Goal: Transaction & Acquisition: Purchase product/service

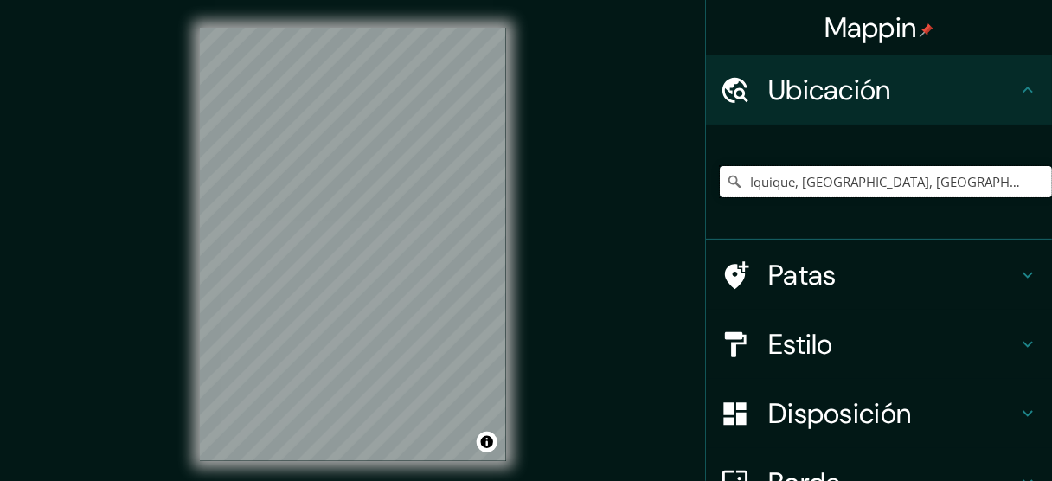
click at [848, 187] on input "Iquique, [GEOGRAPHIC_DATA], [GEOGRAPHIC_DATA]" at bounding box center [886, 181] width 332 height 31
click at [961, 183] on input "Iquique, [GEOGRAPHIC_DATA], [GEOGRAPHIC_DATA]" at bounding box center [886, 181] width 332 height 31
click at [726, 185] on icon at bounding box center [734, 181] width 17 height 17
click at [726, 183] on icon at bounding box center [734, 181] width 17 height 17
click at [960, 189] on input "Iquique, [GEOGRAPHIC_DATA], [GEOGRAPHIC_DATA]" at bounding box center [886, 181] width 332 height 31
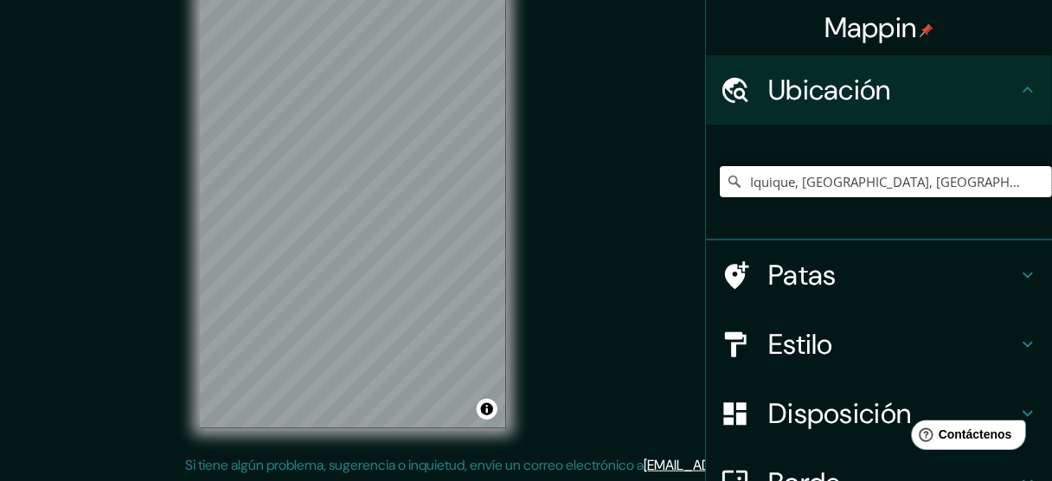
scroll to position [35, 0]
click at [799, 189] on input "Elige tu ciudad o zona" at bounding box center [886, 181] width 332 height 31
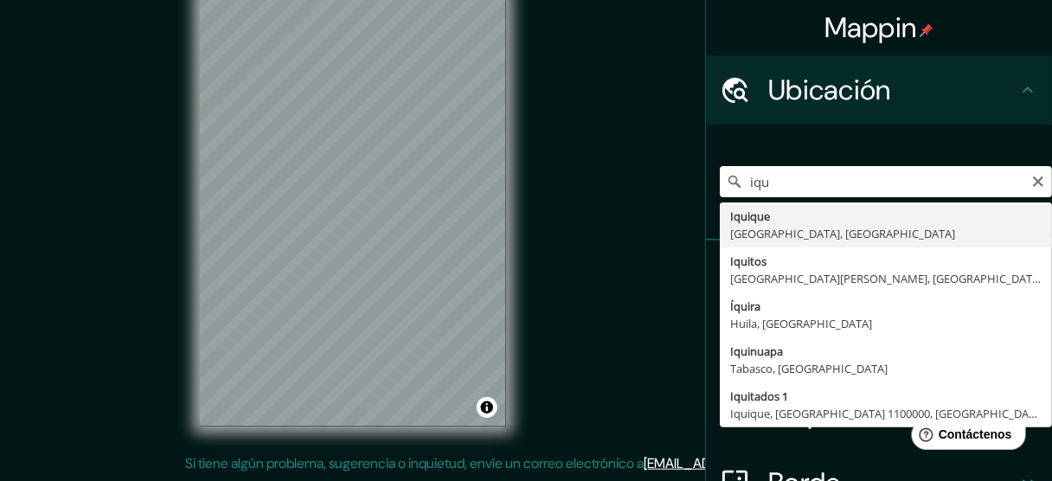
type input "Iquique, [GEOGRAPHIC_DATA], [GEOGRAPHIC_DATA]"
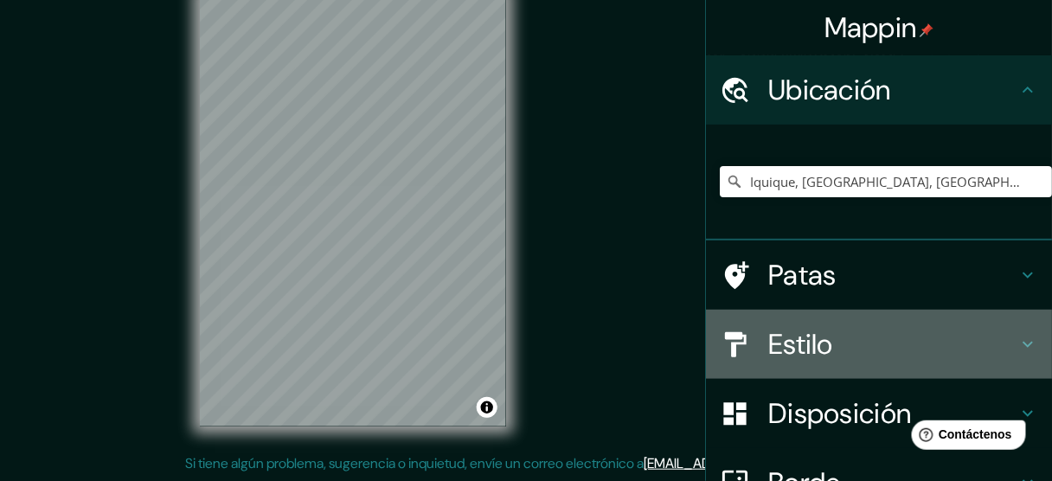
click at [792, 337] on font "Estilo" at bounding box center [800, 344] width 65 height 36
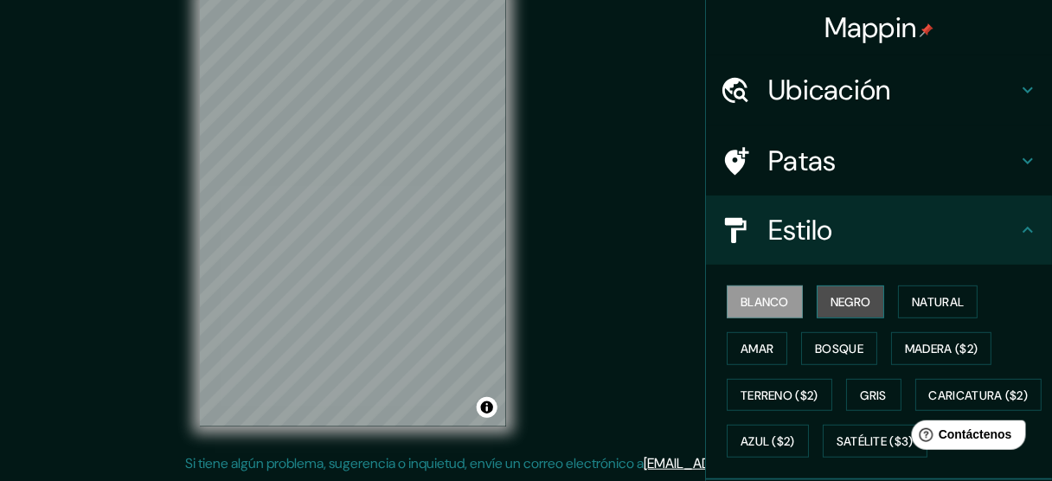
click at [857, 297] on font "Negro" at bounding box center [851, 302] width 41 height 16
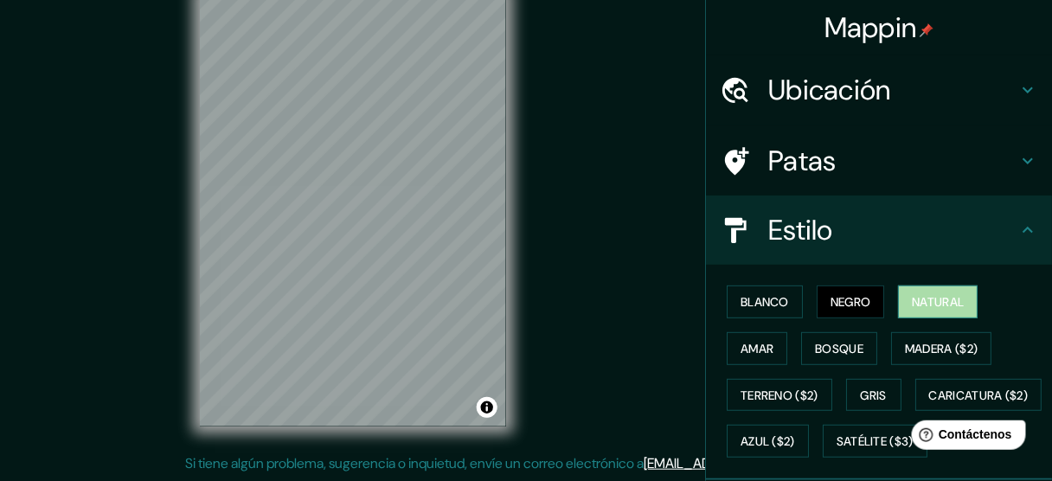
click at [912, 298] on font "Natural" at bounding box center [938, 302] width 52 height 16
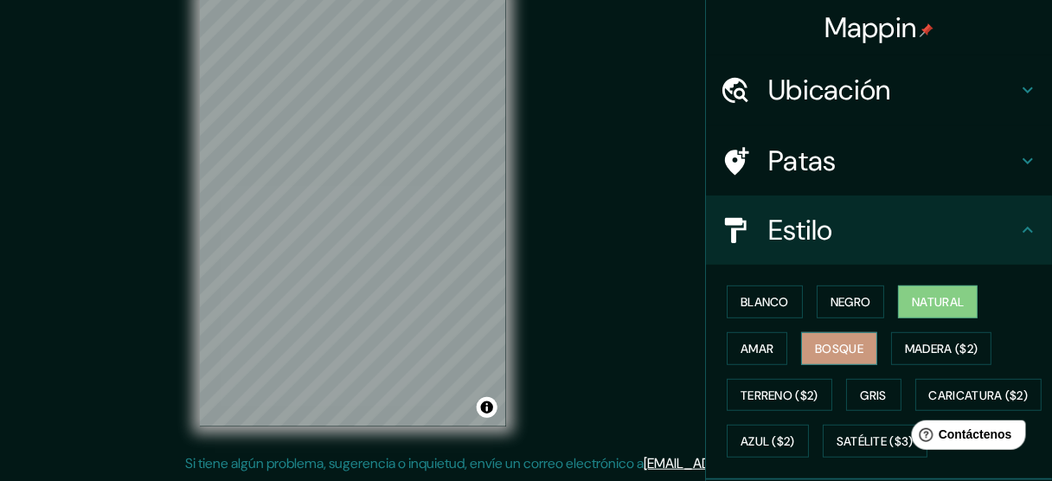
click at [826, 343] on font "Bosque" at bounding box center [839, 349] width 48 height 16
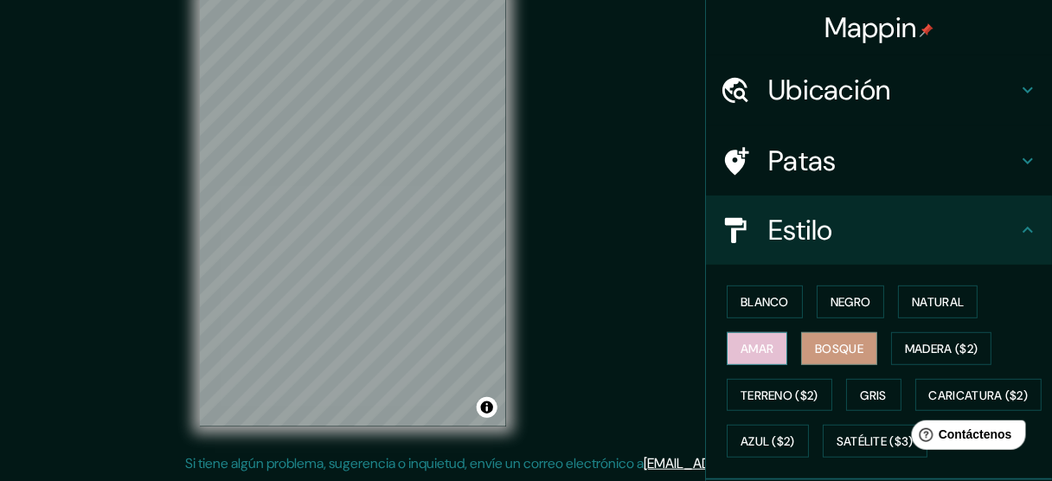
click at [760, 345] on font "Amar" at bounding box center [757, 349] width 33 height 16
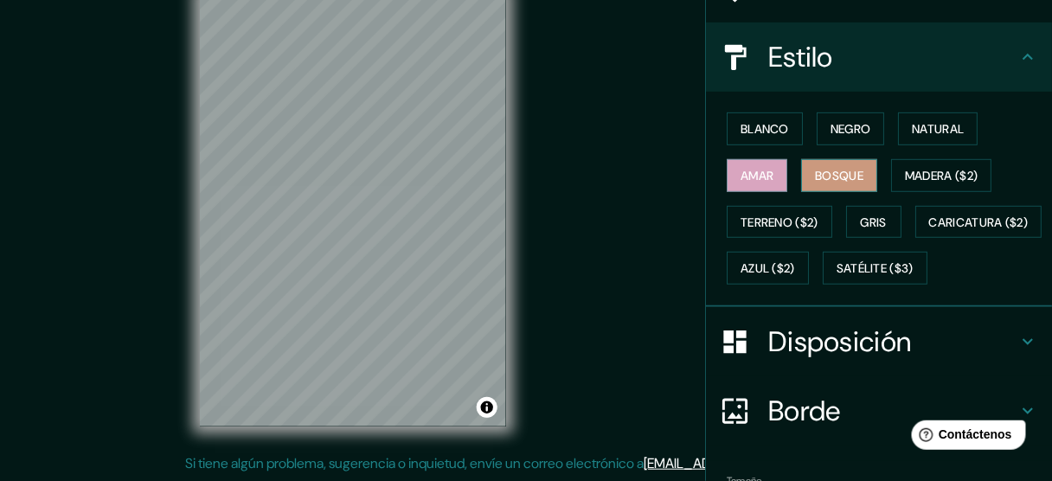
scroll to position [230, 0]
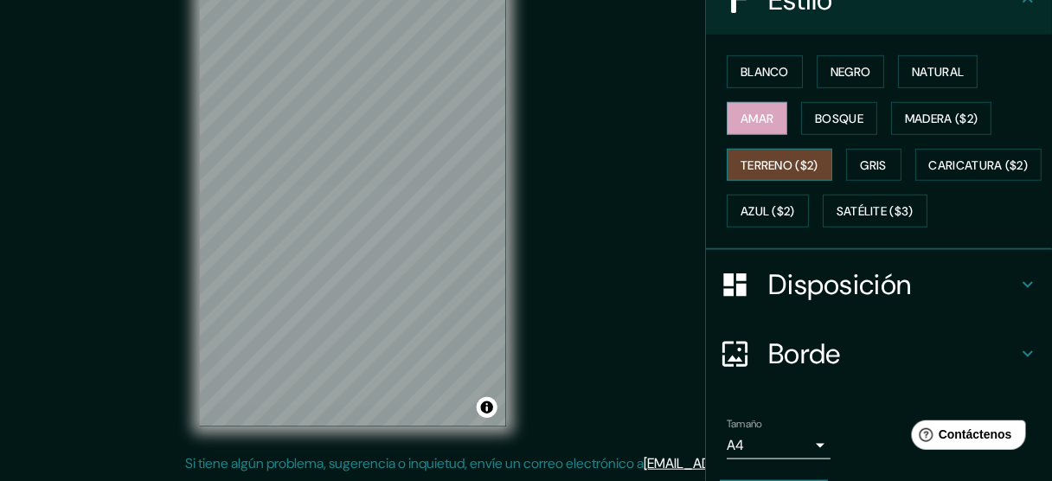
click at [787, 163] on font "Terreno ($2)" at bounding box center [780, 165] width 78 height 16
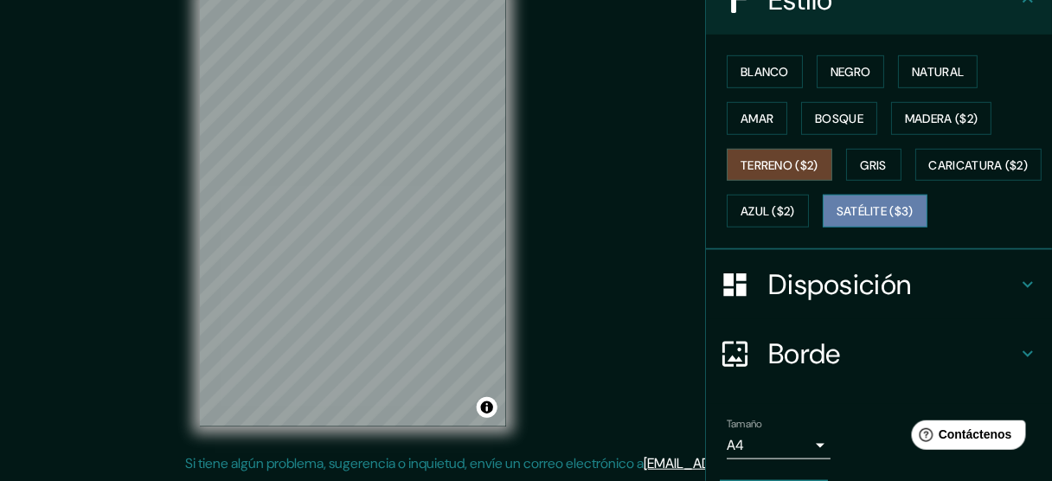
click at [837, 220] on font "Satélite ($3)" at bounding box center [875, 212] width 77 height 16
